Goal: Understand process/instructions: Learn how to perform a task or action

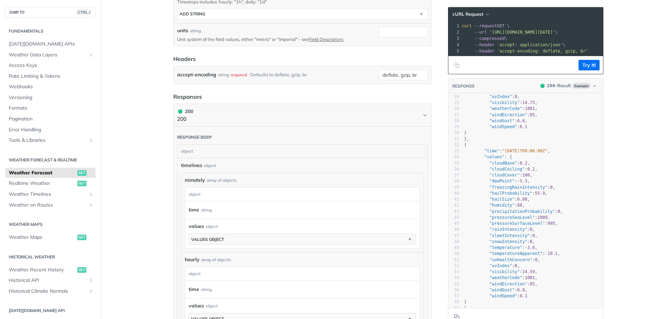
scroll to position [280, 0]
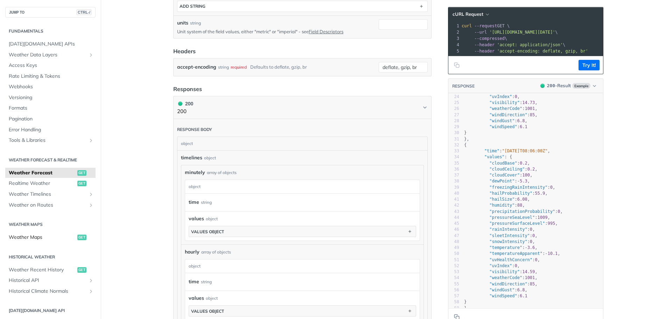
click at [26, 236] on span "Weather Maps" at bounding box center [42, 237] width 67 height 7
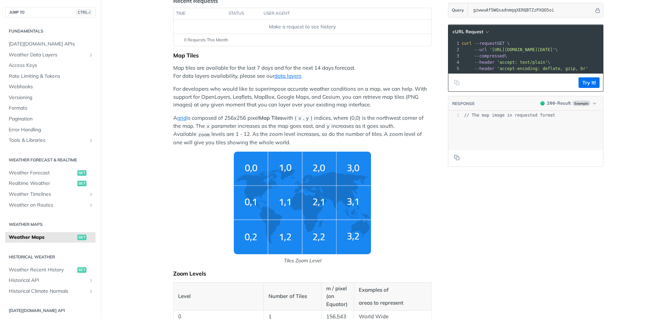
scroll to position [105, 0]
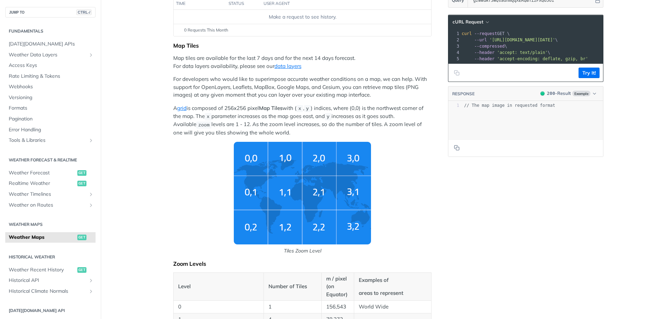
drag, startPoint x: 153, startPoint y: 165, endPoint x: 150, endPoint y: 195, distance: 29.9
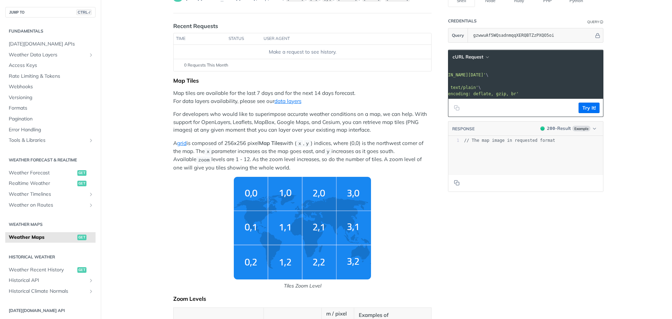
scroll to position [0, 0]
click at [585, 113] on button "Try It!" at bounding box center [589, 108] width 21 height 11
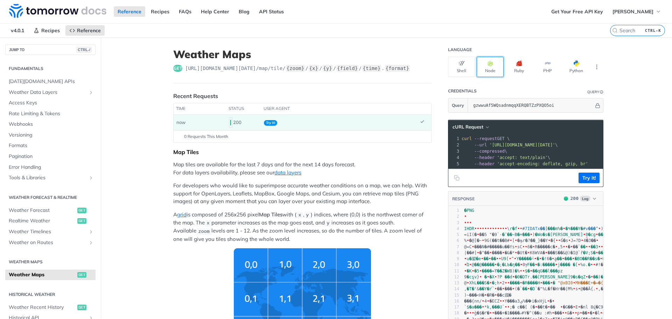
click at [490, 71] on button "Node" at bounding box center [490, 67] width 27 height 20
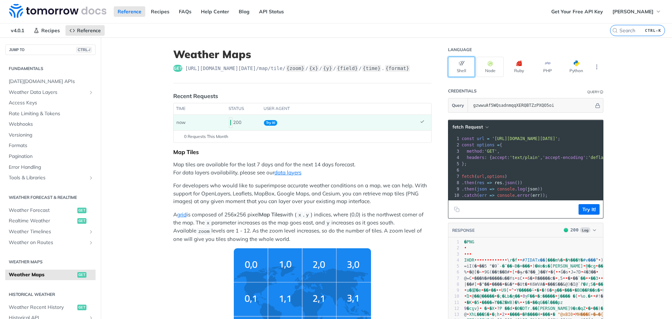
click at [464, 67] on button "Shell" at bounding box center [461, 67] width 27 height 20
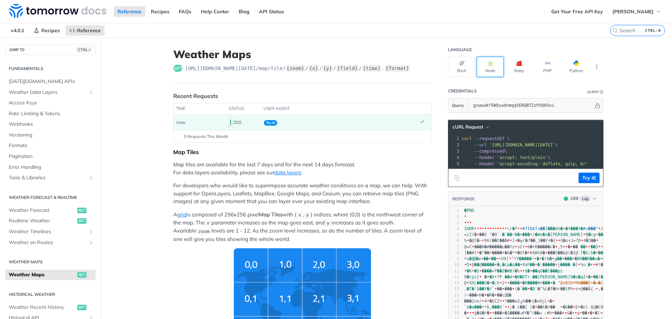
click at [485, 67] on button "Node" at bounding box center [490, 67] width 27 height 20
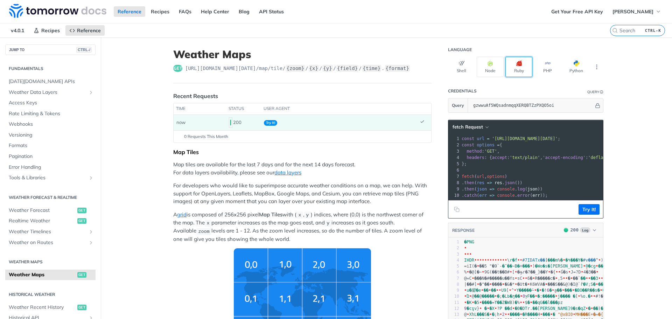
click at [519, 74] on button "Ruby" at bounding box center [519, 67] width 27 height 20
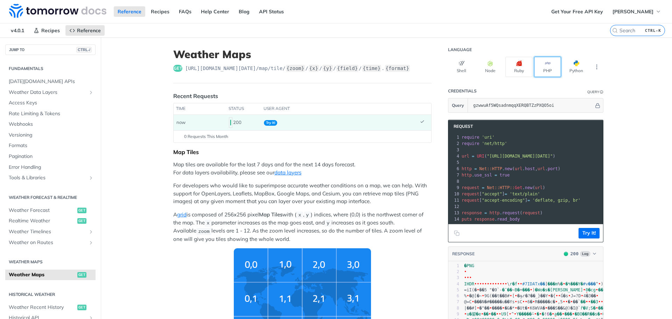
click at [546, 68] on button "PHP" at bounding box center [547, 67] width 27 height 20
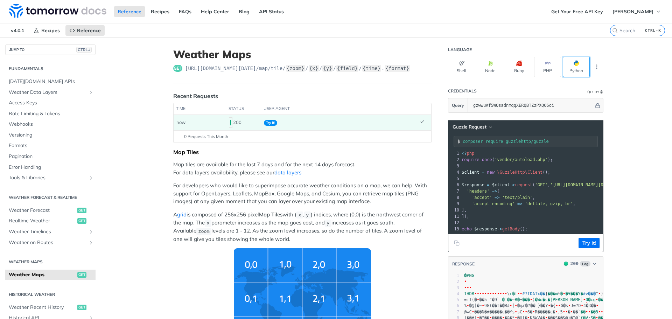
click at [574, 69] on button "Python" at bounding box center [576, 67] width 27 height 20
type input "python -m pip install requests"
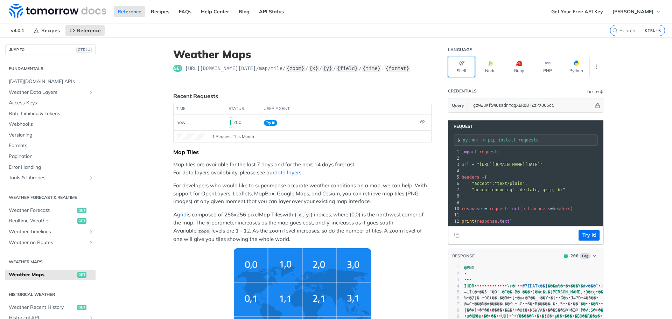
click at [460, 68] on button "Shell" at bounding box center [461, 67] width 27 height 20
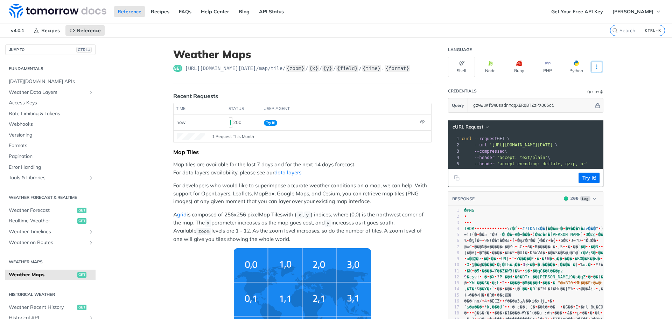
click at [594, 65] on icon "More ellipsis" at bounding box center [597, 67] width 6 height 6
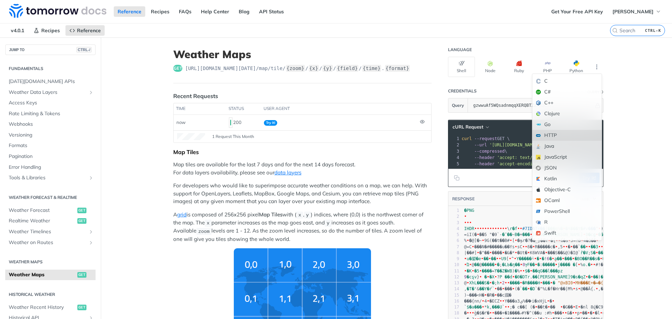
click at [554, 133] on div "HTTP" at bounding box center [567, 135] width 69 height 11
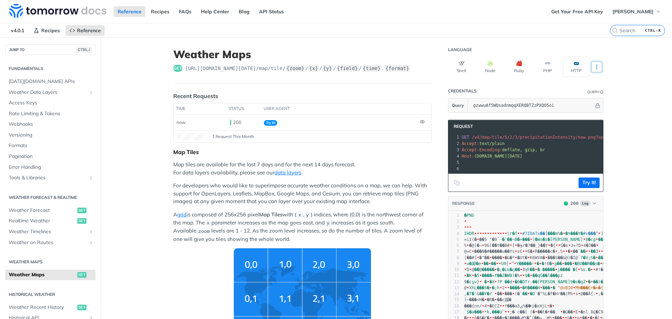
click at [595, 66] on icon "More ellipsis" at bounding box center [597, 67] width 6 height 6
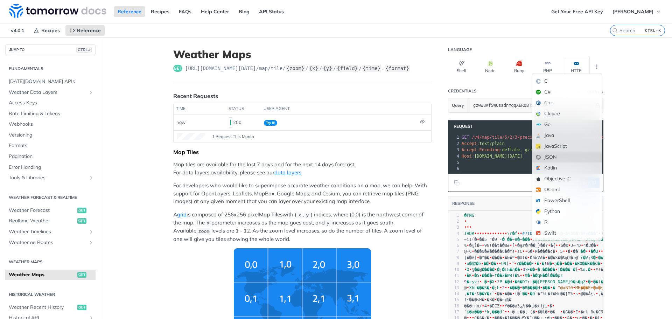
click at [551, 157] on div "JSON" at bounding box center [567, 157] width 69 height 11
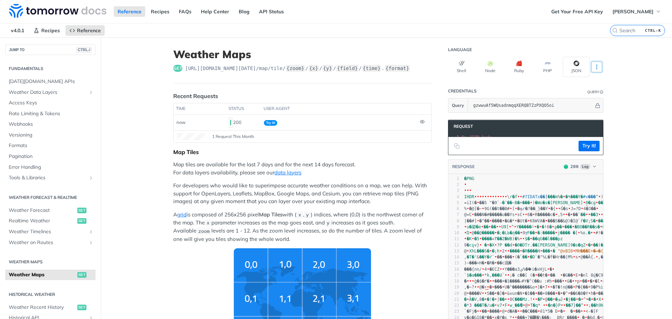
click at [594, 67] on icon "More ellipsis" at bounding box center [597, 67] width 6 height 6
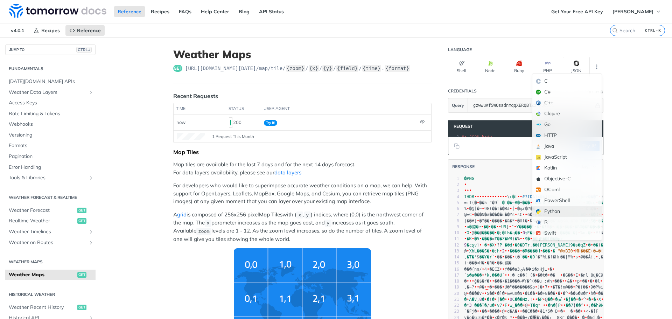
click at [555, 212] on div "Python" at bounding box center [567, 211] width 69 height 11
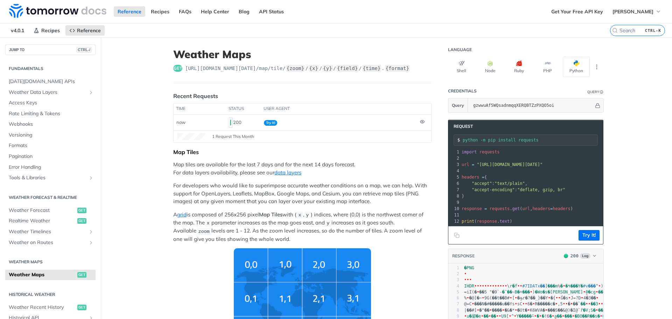
drag, startPoint x: 461, startPoint y: 140, endPoint x: 505, endPoint y: 138, distance: 44.2
click at [505, 138] on input "python -m pip install requests" at bounding box center [530, 140] width 135 height 5
click at [551, 141] on input "python -m pip install requests" at bounding box center [530, 140] width 135 height 5
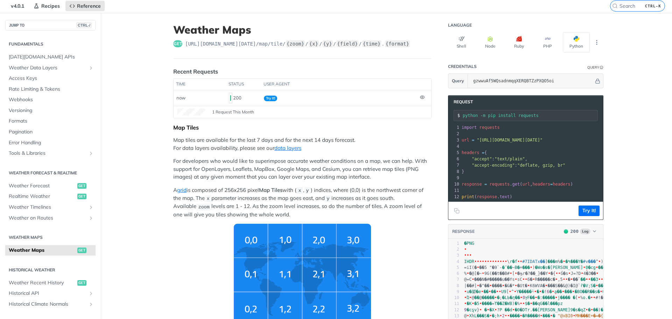
scroll to position [35, 0]
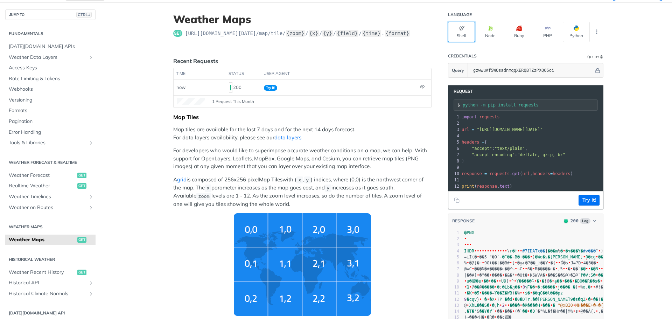
click at [460, 31] on icon "button" at bounding box center [462, 29] width 6 height 6
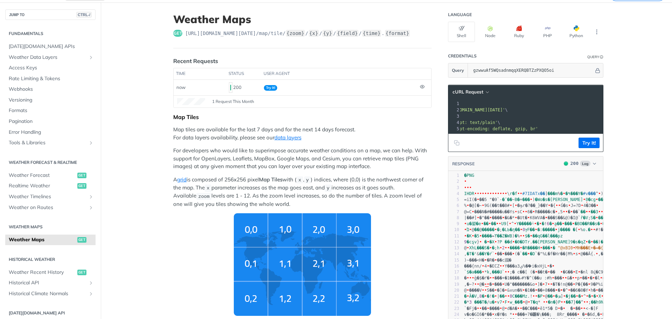
scroll to position [0, 0]
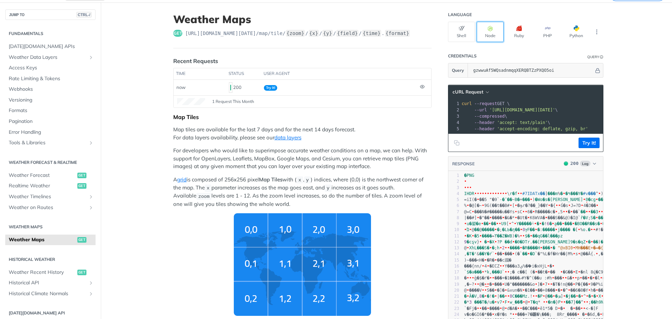
click at [488, 33] on button "Node" at bounding box center [490, 32] width 27 height 20
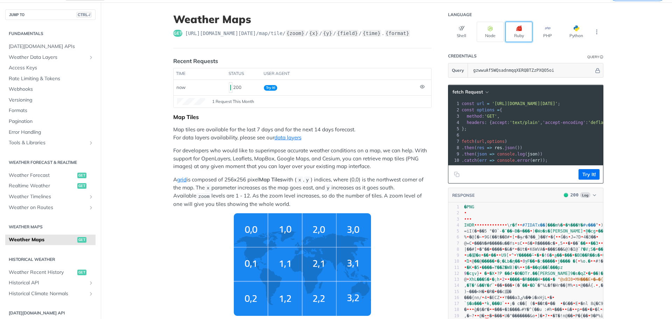
click at [519, 32] on button "Ruby" at bounding box center [519, 32] width 27 height 20
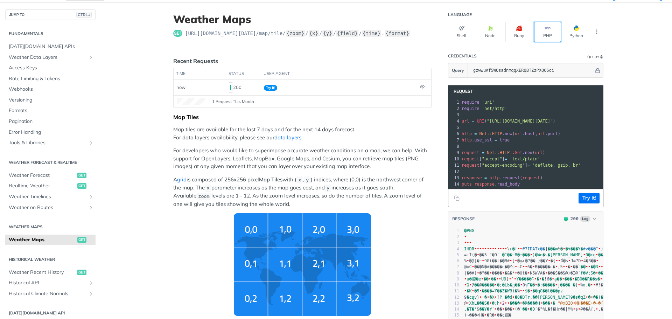
click at [545, 32] on button "PHP" at bounding box center [547, 32] width 27 height 20
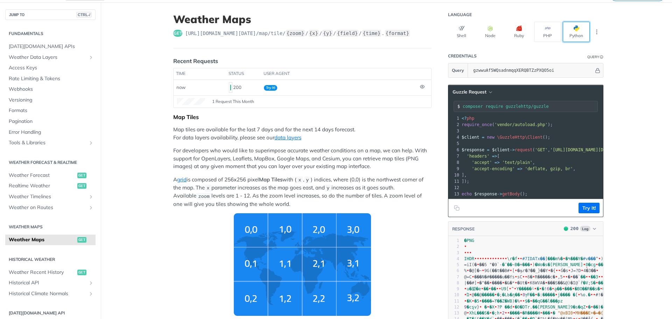
click at [573, 32] on button "Python" at bounding box center [576, 32] width 27 height 20
type input "python -m pip install requests"
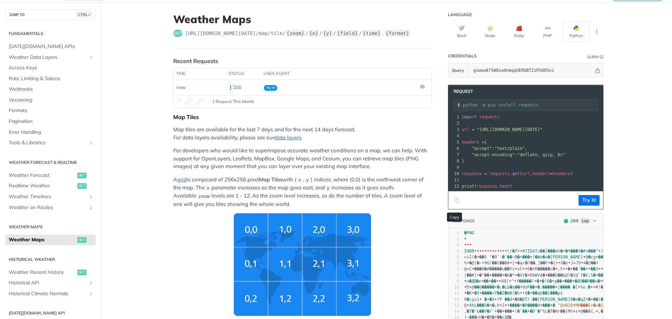
click at [454, 203] on icon "Copy to clipboard" at bounding box center [457, 201] width 6 height 6
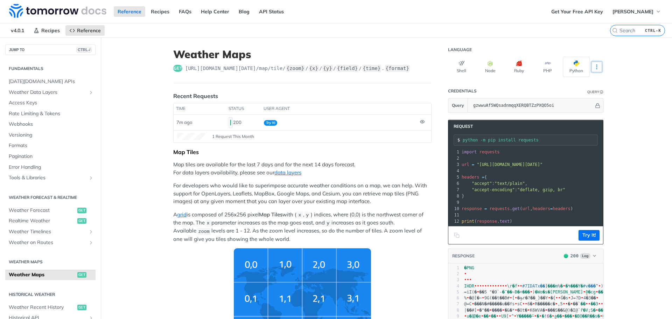
click at [596, 63] on button "More Languages" at bounding box center [597, 67] width 11 height 11
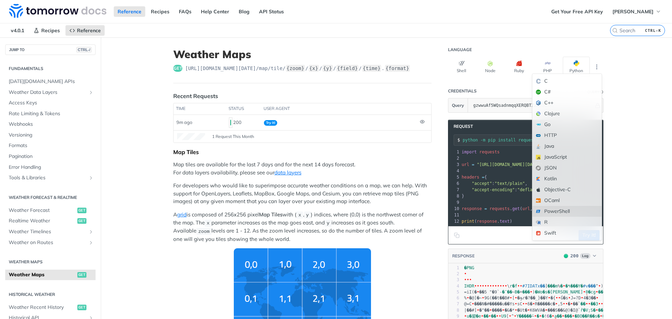
click at [560, 210] on div "PowerShell" at bounding box center [567, 211] width 69 height 11
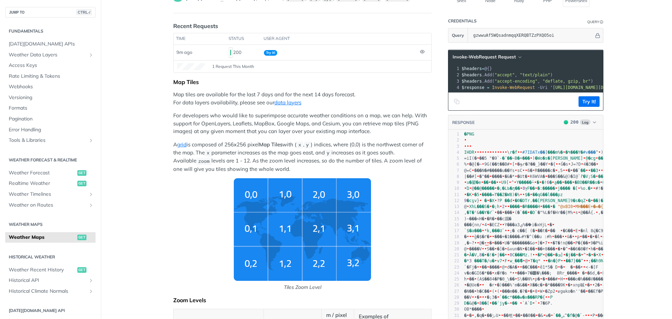
click at [454, 104] on icon "Copy to clipboard" at bounding box center [457, 102] width 6 height 6
click at [533, 130] on header "RESPONSE 200 Log" at bounding box center [526, 122] width 155 height 15
click at [584, 125] on span "Log" at bounding box center [585, 122] width 11 height 6
click at [550, 162] on div "Clear Response" at bounding box center [560, 163] width 76 height 11
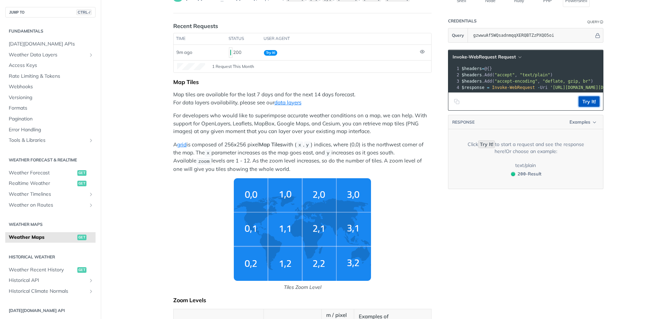
click at [582, 107] on button "Try It!" at bounding box center [589, 101] width 21 height 11
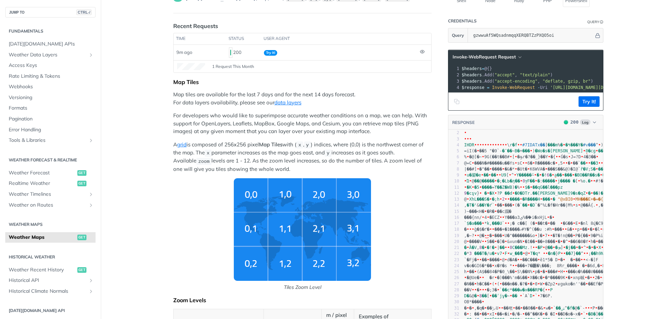
scroll to position [0, 0]
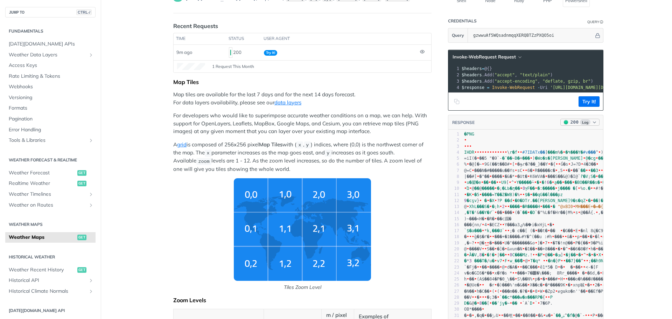
click at [574, 125] on span "200" at bounding box center [575, 121] width 8 height 5
click at [544, 151] on div "200 - Result" at bounding box center [546, 149] width 25 height 7
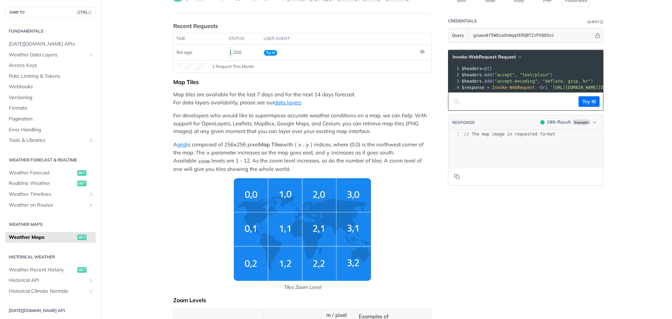
scroll to position [0, 0]
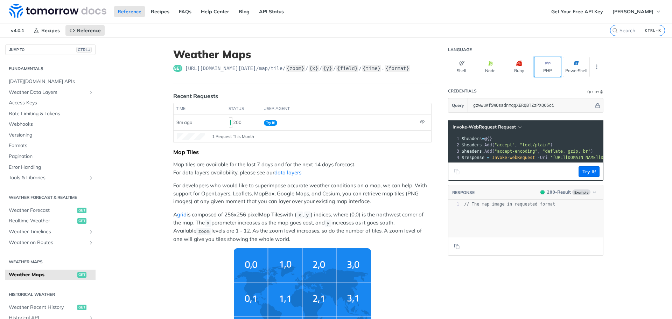
click at [555, 67] on button "PHP" at bounding box center [547, 67] width 27 height 20
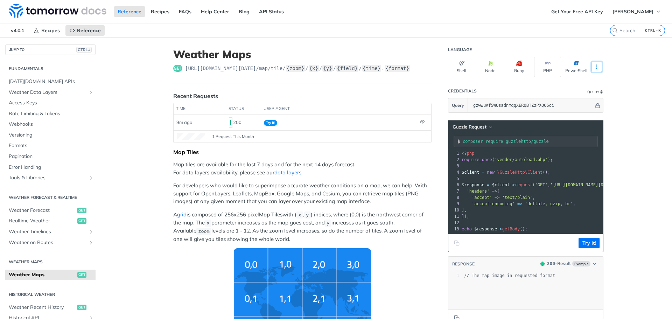
click at [597, 65] on icon "More ellipsis" at bounding box center [597, 67] width 6 height 6
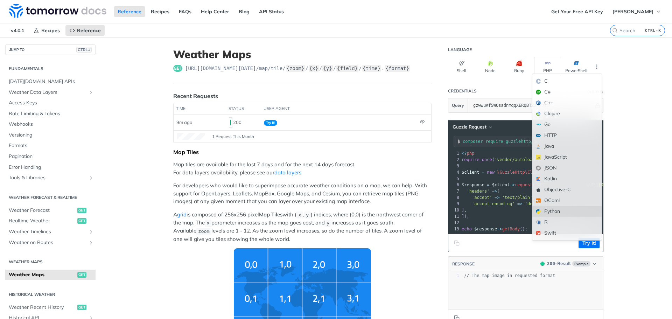
click at [549, 213] on div "Python" at bounding box center [567, 211] width 69 height 11
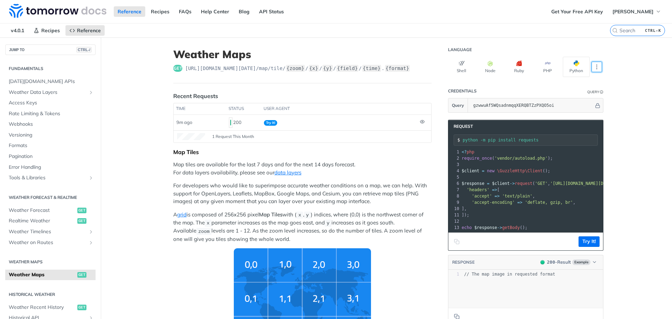
type input "python -m pip install requests"
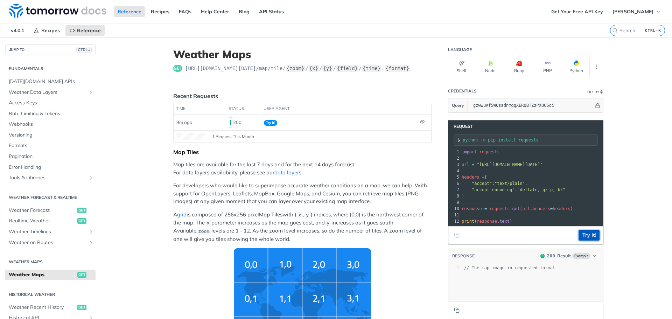
click at [590, 241] on button "Try It!" at bounding box center [589, 235] width 21 height 11
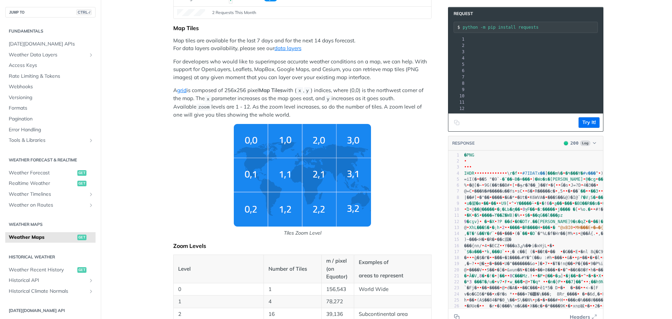
drag, startPoint x: 475, startPoint y: 51, endPoint x: 597, endPoint y: 54, distance: 122.3
click at [411, 54] on span ""[URL][DOMAIN_NAME][DATE]"" at bounding box center [378, 51] width 66 height 5
copy span "[URL][DOMAIN_NAME][DATE]"
